Goal: Transaction & Acquisition: Book appointment/travel/reservation

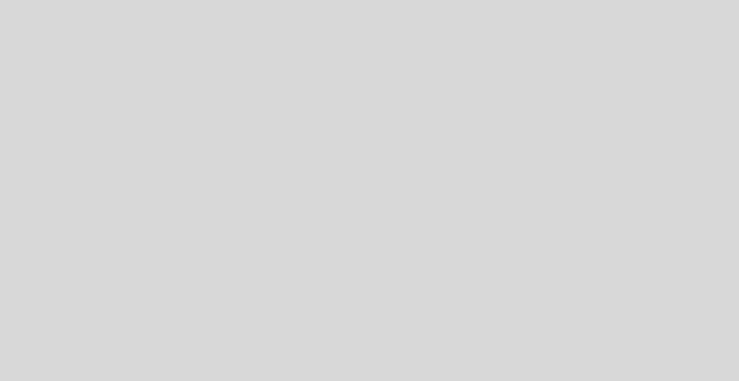
select select "es"
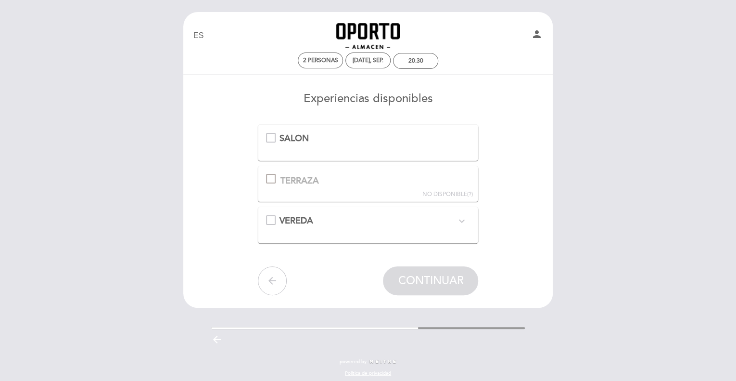
click at [273, 134] on div "SALON" at bounding box center [368, 138] width 205 height 13
click at [415, 285] on span "CONTINUAR" at bounding box center [430, 280] width 65 height 13
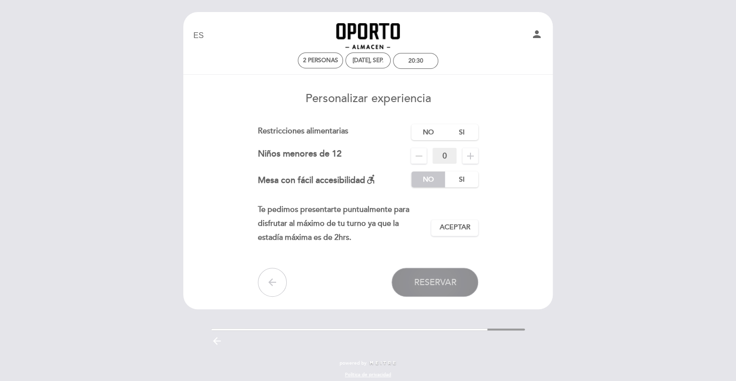
click at [449, 281] on span "Reservar" at bounding box center [435, 282] width 42 height 11
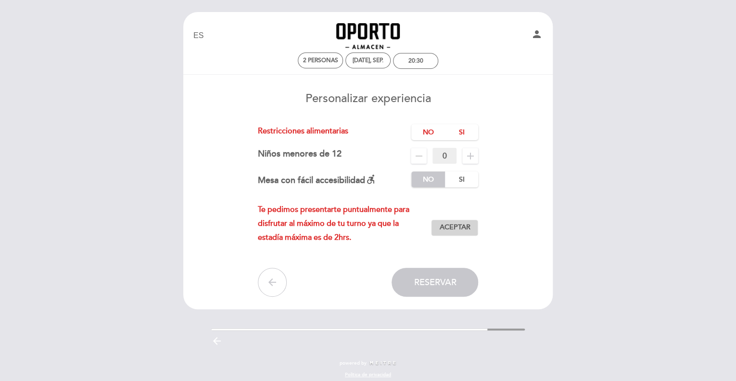
click at [467, 230] on span "Aceptar" at bounding box center [454, 227] width 31 height 10
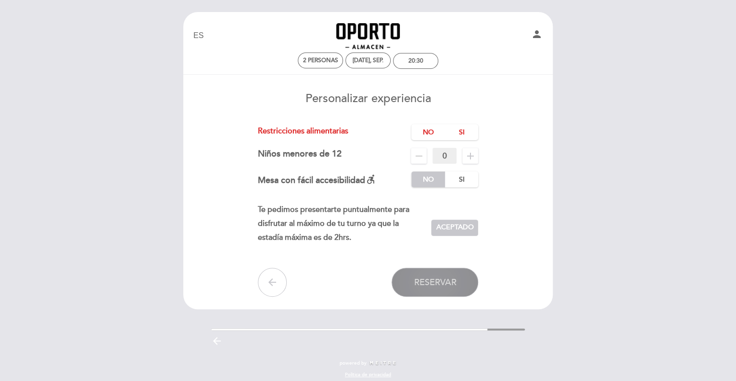
click at [426, 277] on span "Reservar" at bounding box center [435, 282] width 42 height 11
click at [427, 128] on label "No" at bounding box center [428, 132] width 34 height 16
click at [435, 291] on button "Reservar" at bounding box center [435, 282] width 87 height 29
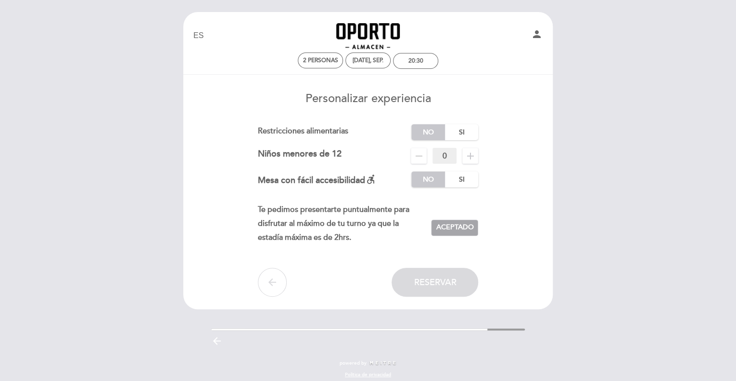
click at [469, 220] on button "Aceptar Aceptado" at bounding box center [454, 227] width 47 height 16
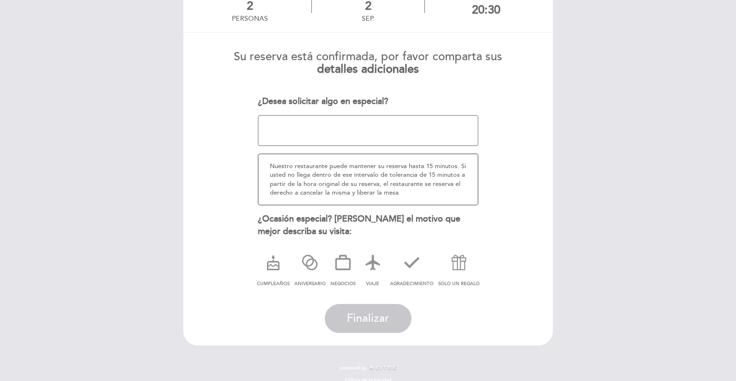
scroll to position [79, 0]
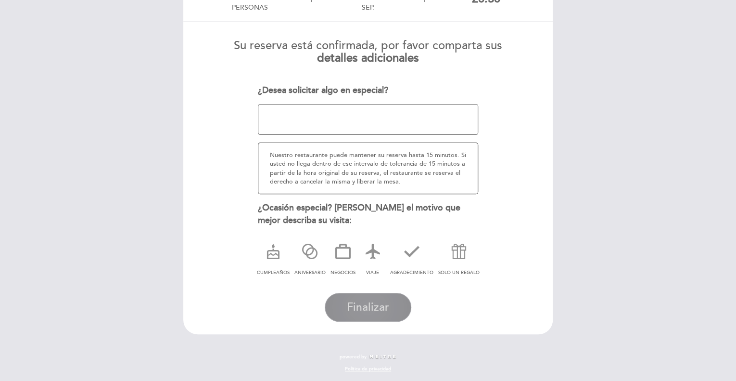
click at [369, 300] on span "Finalizar" at bounding box center [368, 306] width 42 height 13
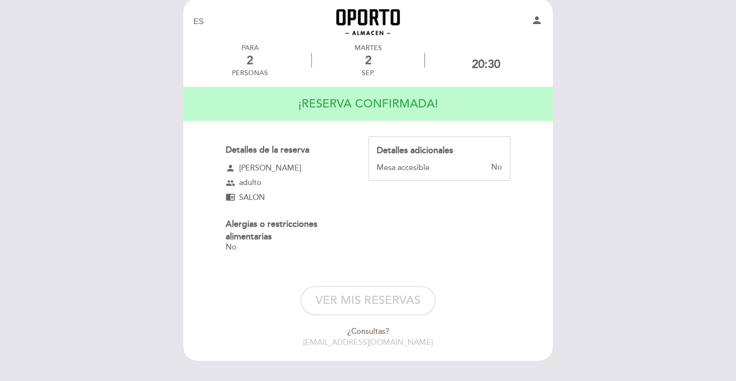
scroll to position [0, 0]
